Goal: Information Seeking & Learning: Learn about a topic

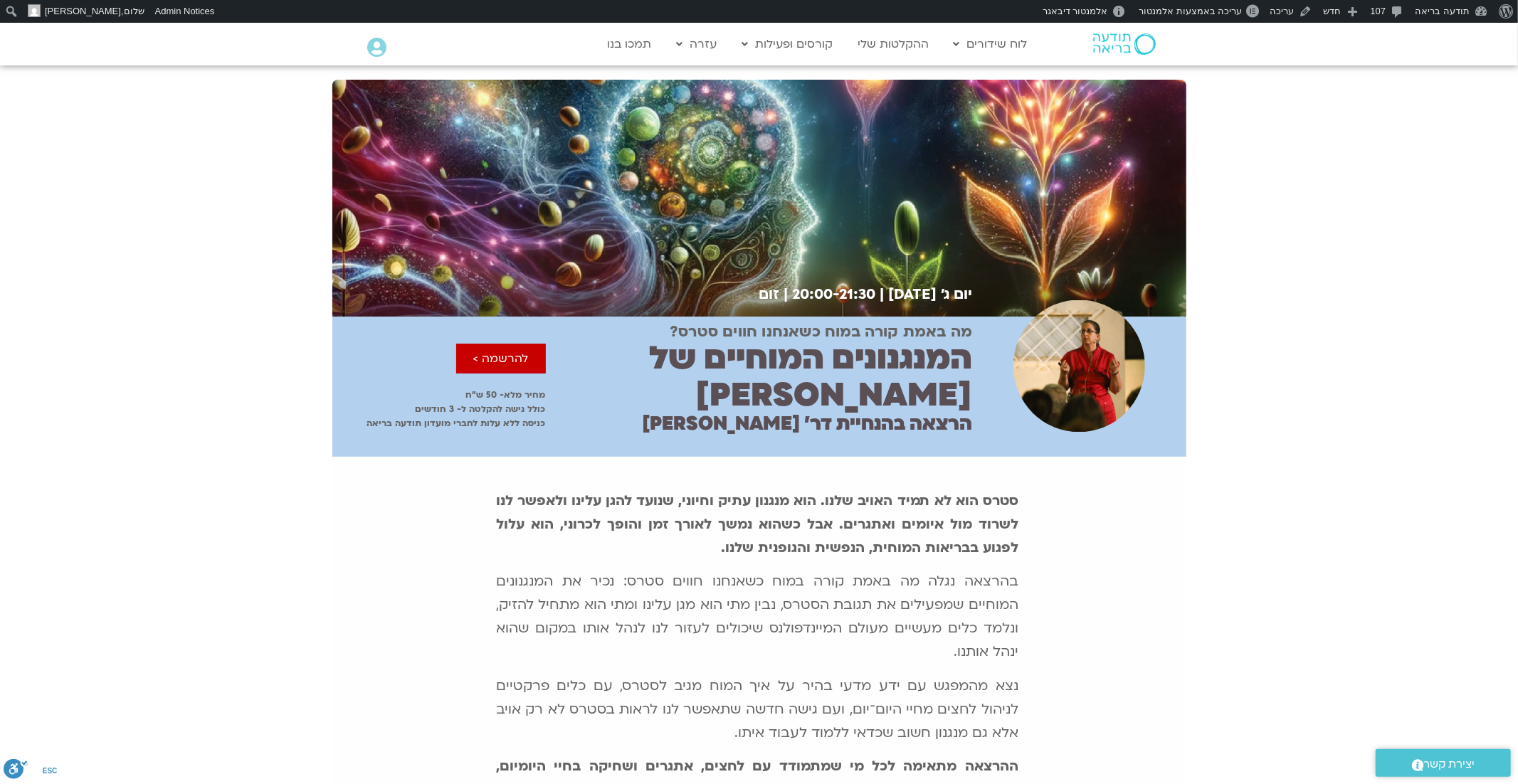
click at [1404, 194] on div "יום ג׳ 30.9.25 | 20:00-21:30 | זום יום ג׳ 30.9.25 20:00-21:30 זום" at bounding box center [759, 191] width 1518 height 251
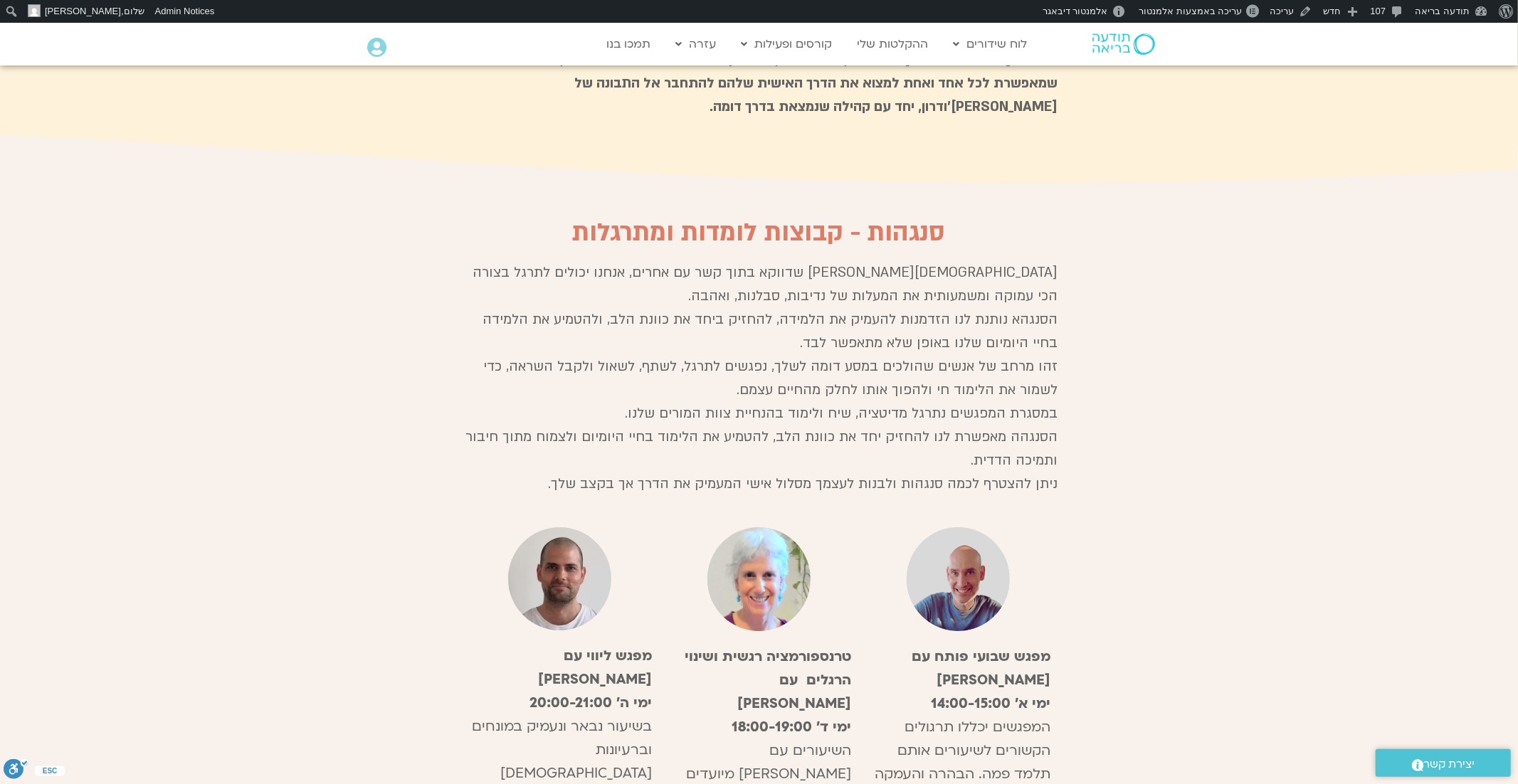
scroll to position [3808, 0]
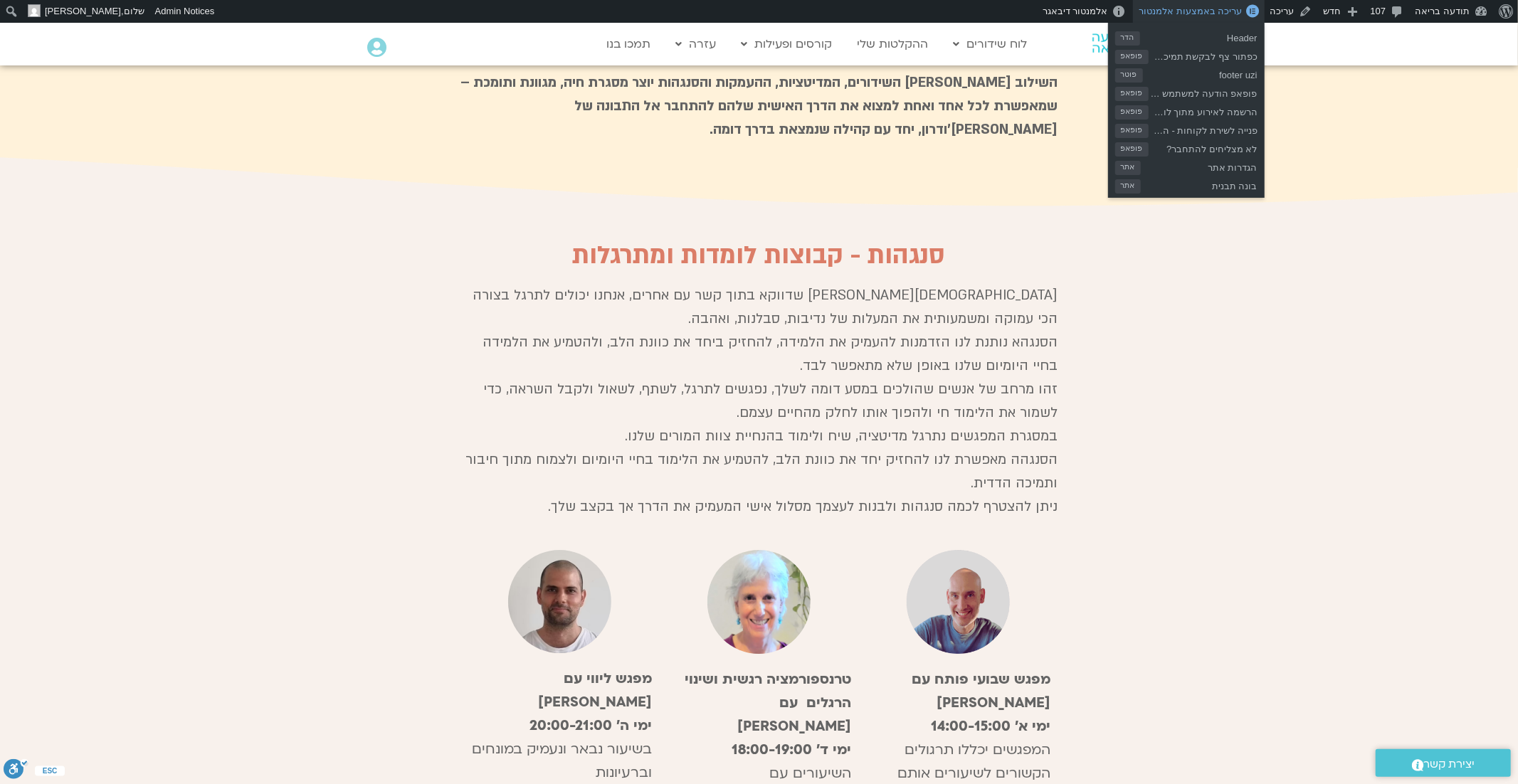
click at [1214, 15] on span "עריכה באמצעות אלמנטור" at bounding box center [1190, 11] width 103 height 10
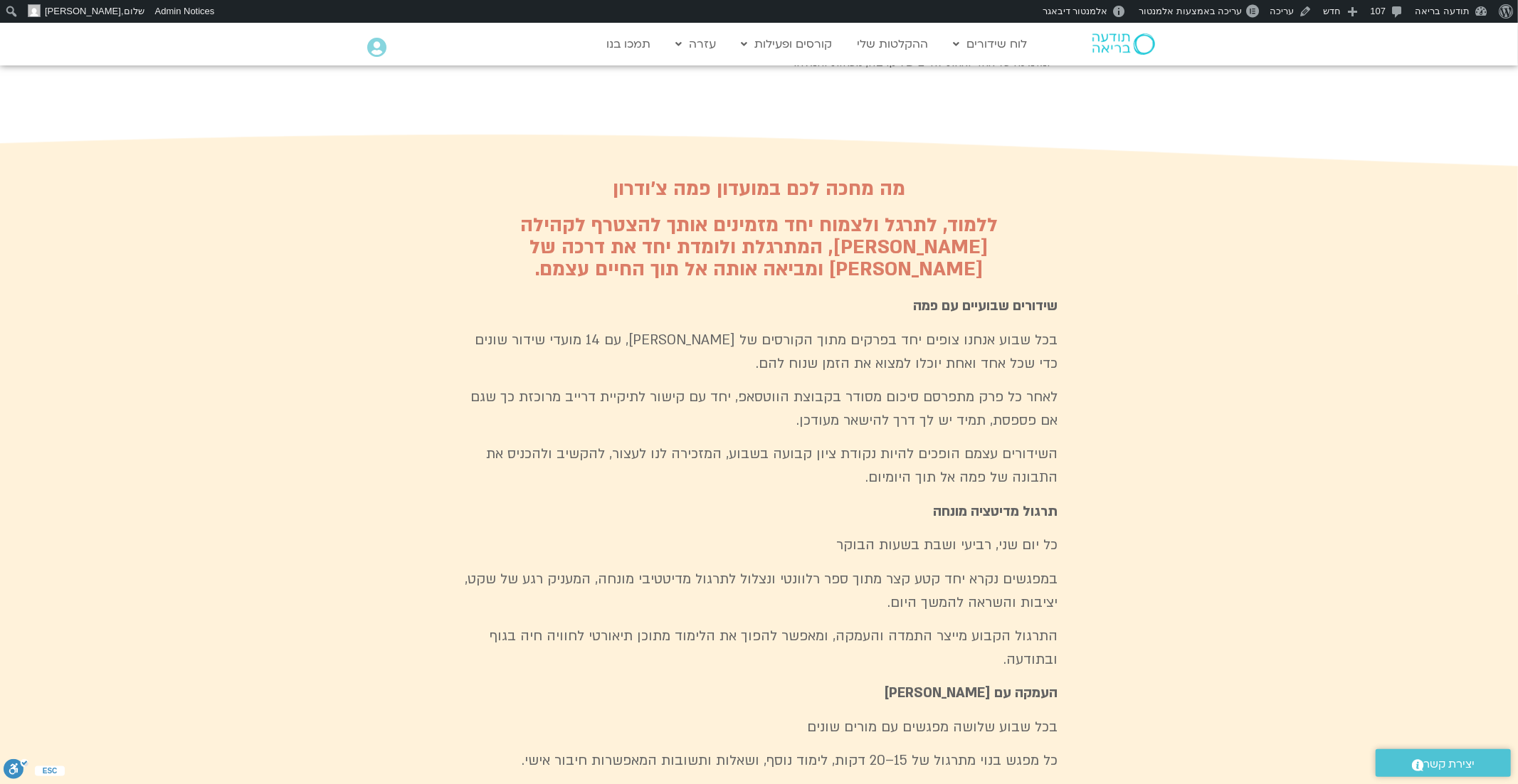
scroll to position [2968, 0]
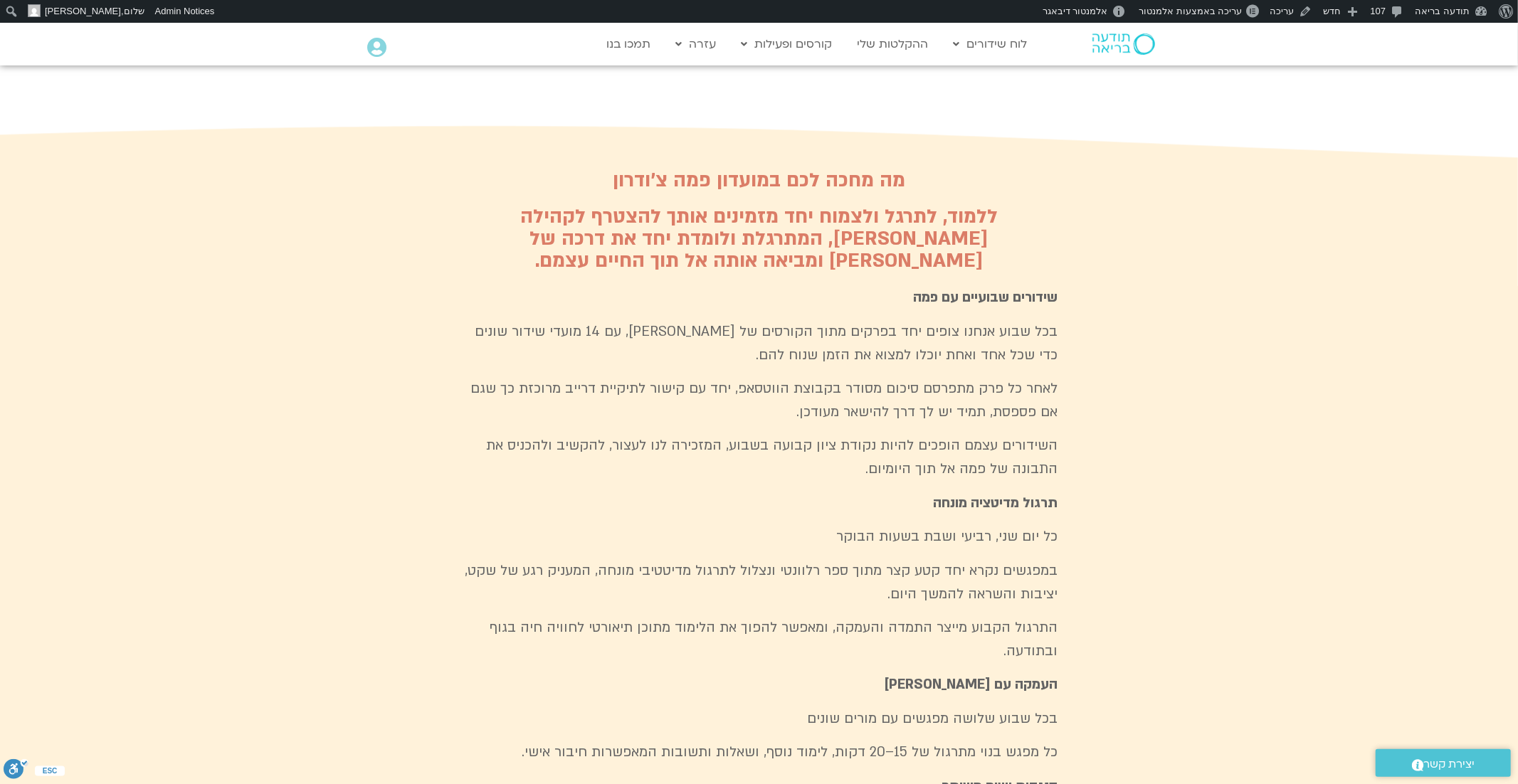
click at [762, 169] on h2 "מה מחכה לכם במועדון פמה צ׳ודרון" at bounding box center [759, 181] width 598 height 22
copy div "מה מחכה לכם במועדון פמה צ׳ודרון"
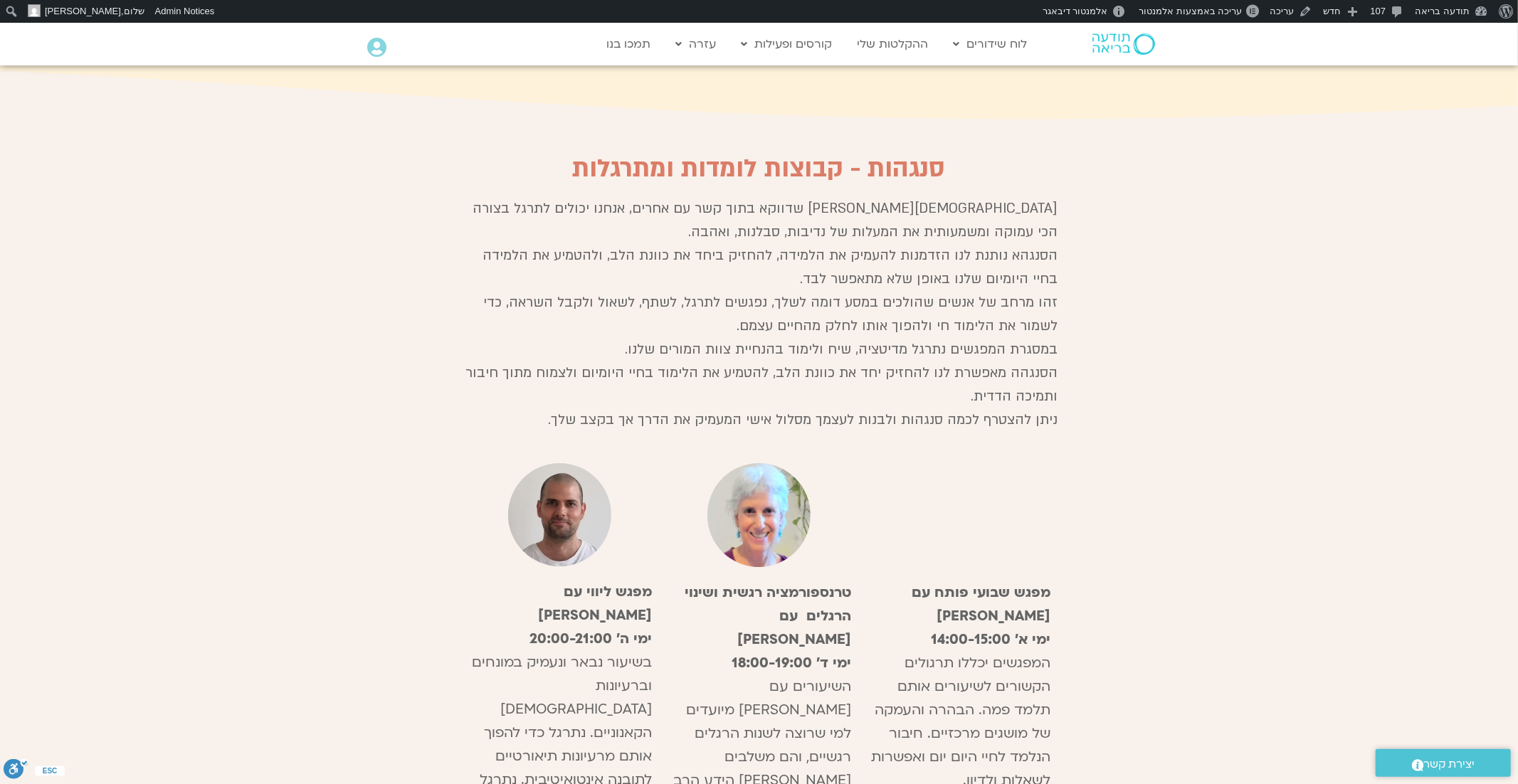
scroll to position [3900, 0]
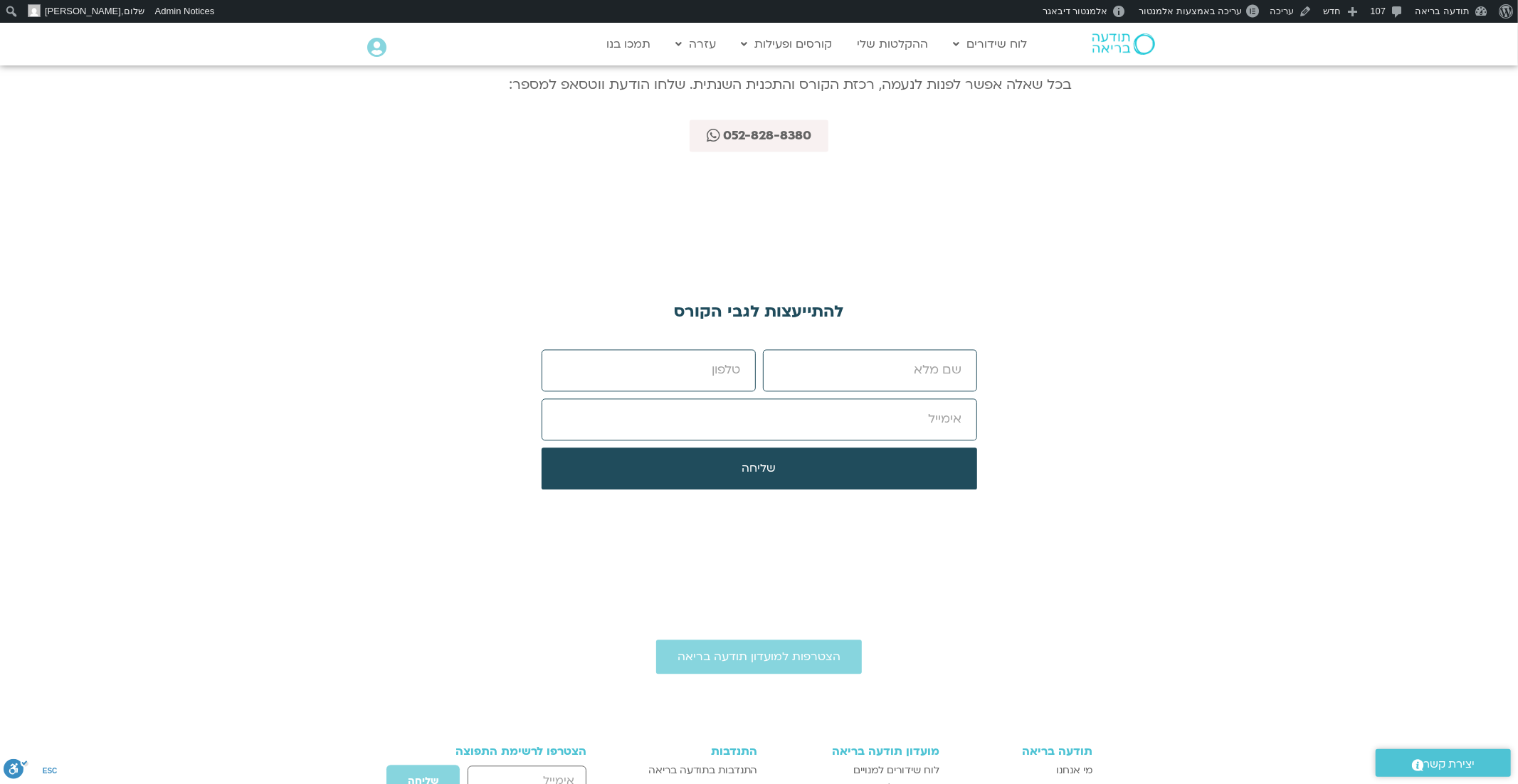
scroll to position [7091, 0]
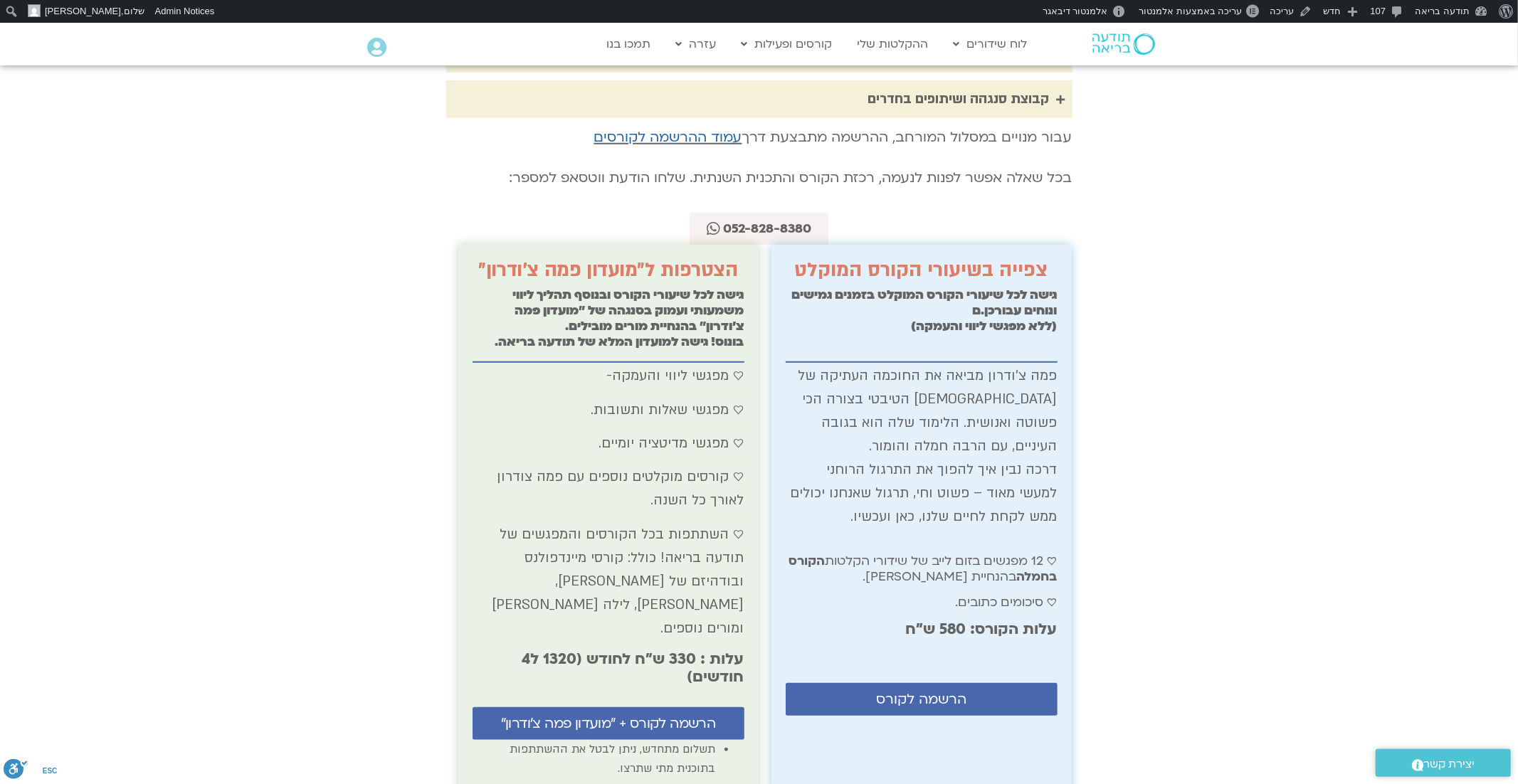
scroll to position [5523, 0]
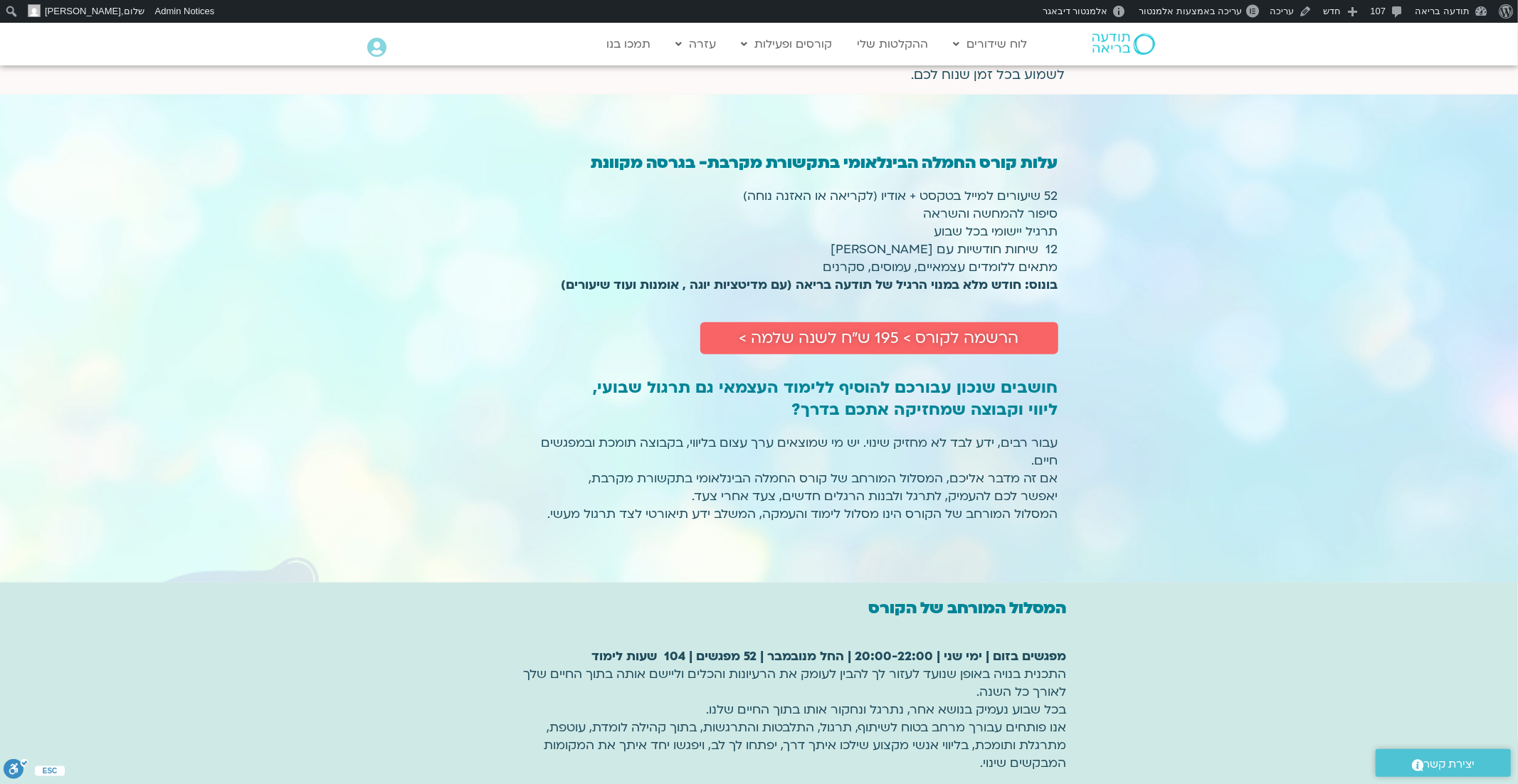
scroll to position [1070, 0]
click at [1290, 14] on link "עריכה" at bounding box center [1291, 11] width 53 height 22
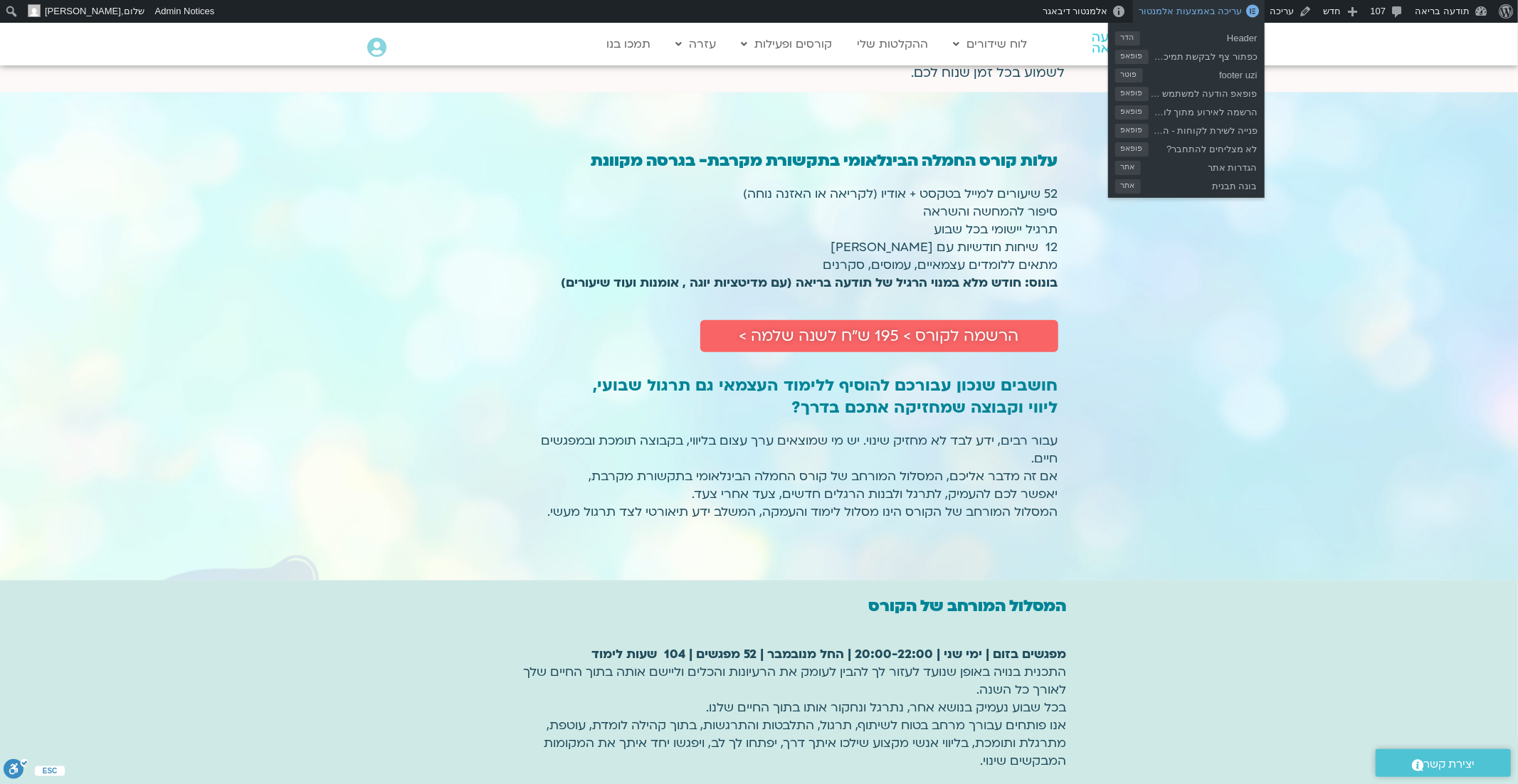
click at [1212, 11] on span "עריכה באמצעות אלמנטור" at bounding box center [1190, 11] width 103 height 10
